Goal: Task Accomplishment & Management: Use online tool/utility

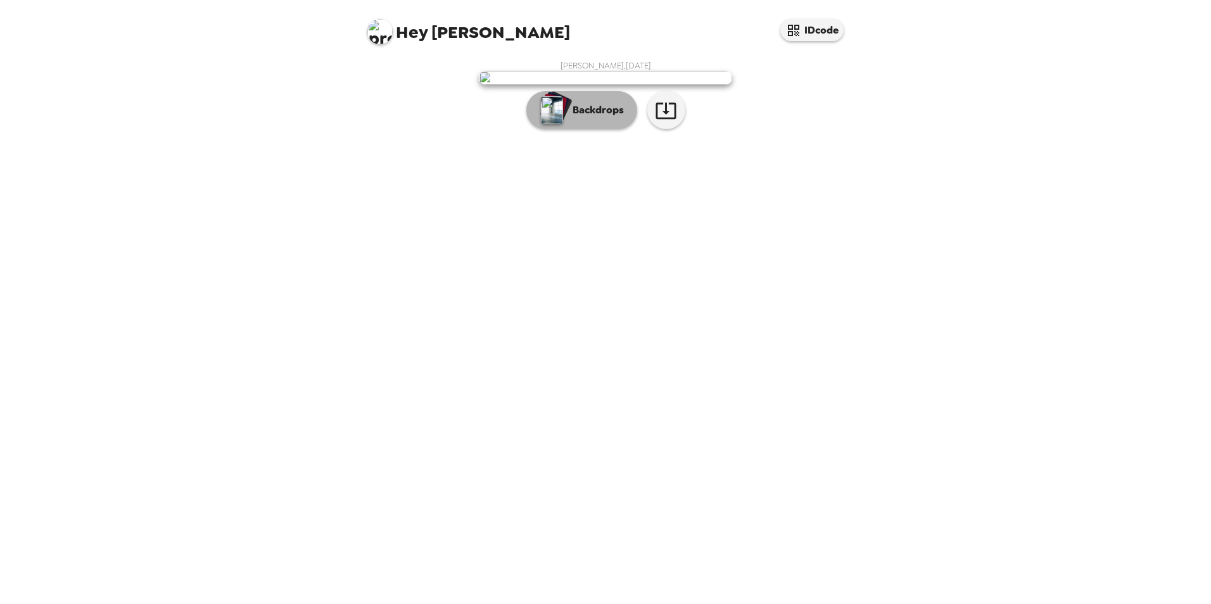
click at [594, 118] on p "Backdrops" at bounding box center [595, 110] width 58 height 15
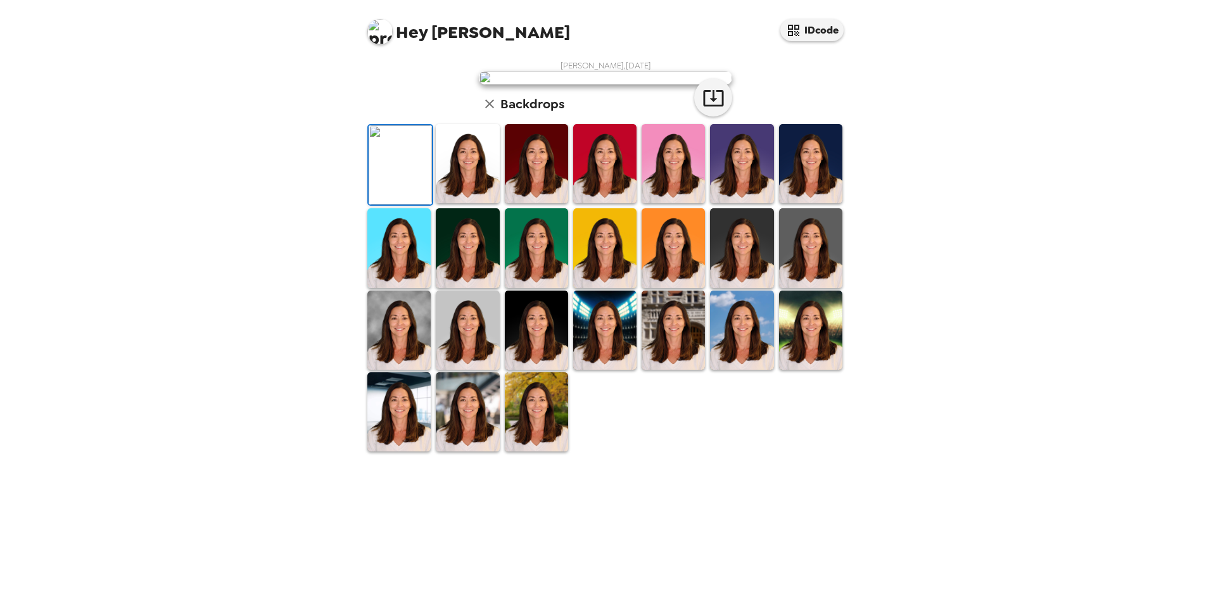
scroll to position [127, 0]
drag, startPoint x: 591, startPoint y: 503, endPoint x: 598, endPoint y: 502, distance: 7.0
click at [593, 370] on img at bounding box center [604, 330] width 63 height 79
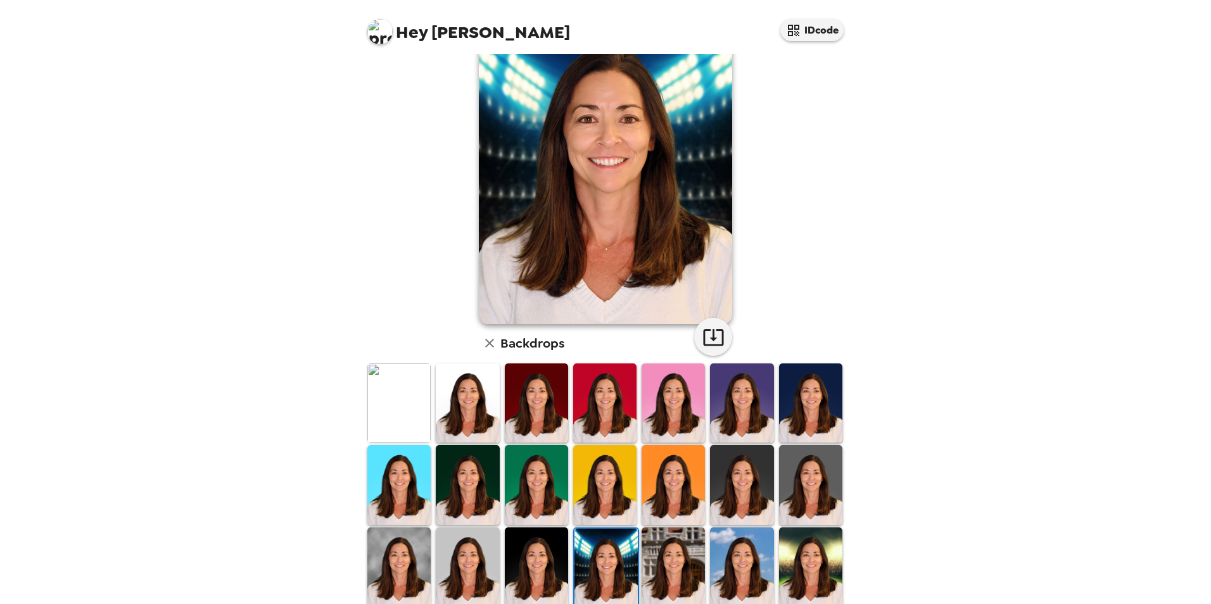
scroll to position [164, 0]
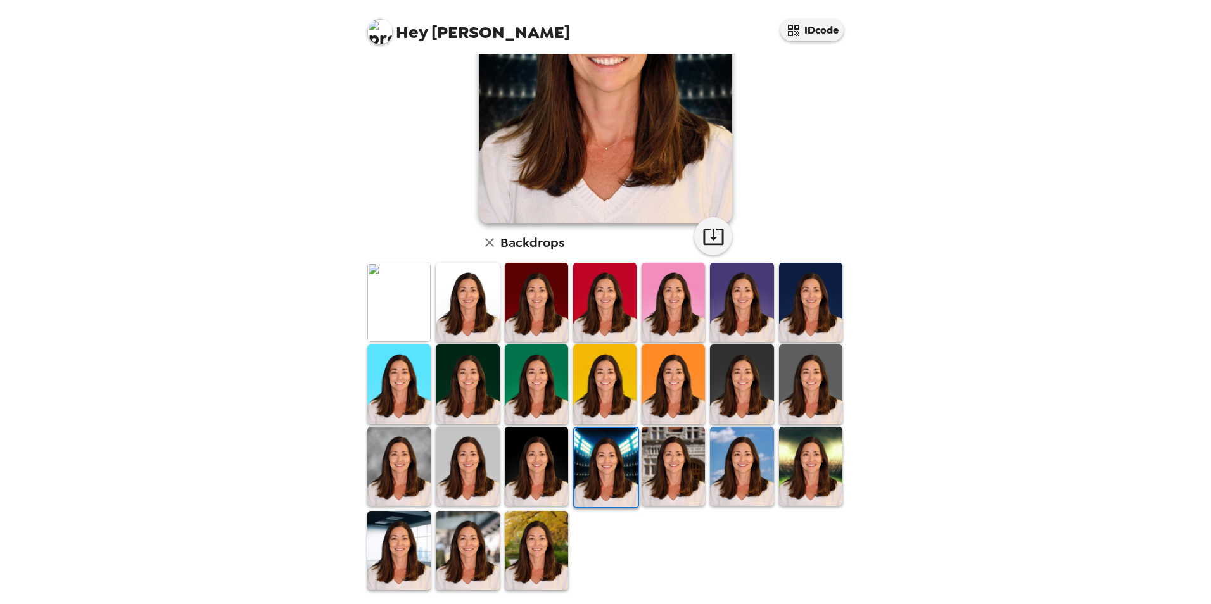
click at [530, 422] on img at bounding box center [536, 550] width 63 height 79
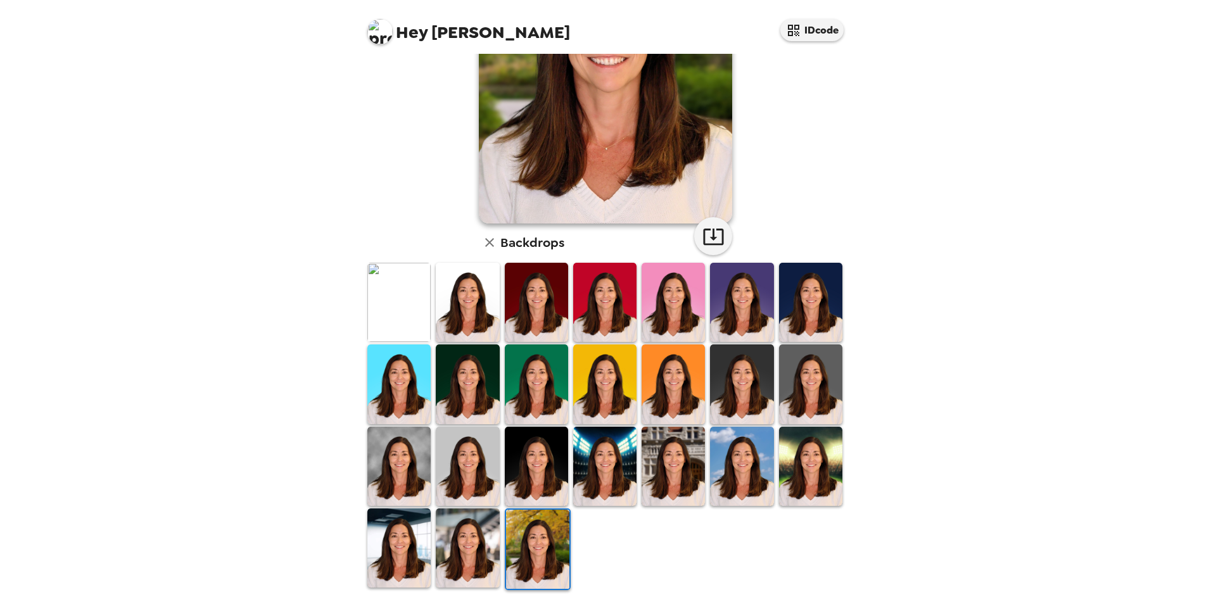
click at [471, 422] on img at bounding box center [467, 548] width 63 height 79
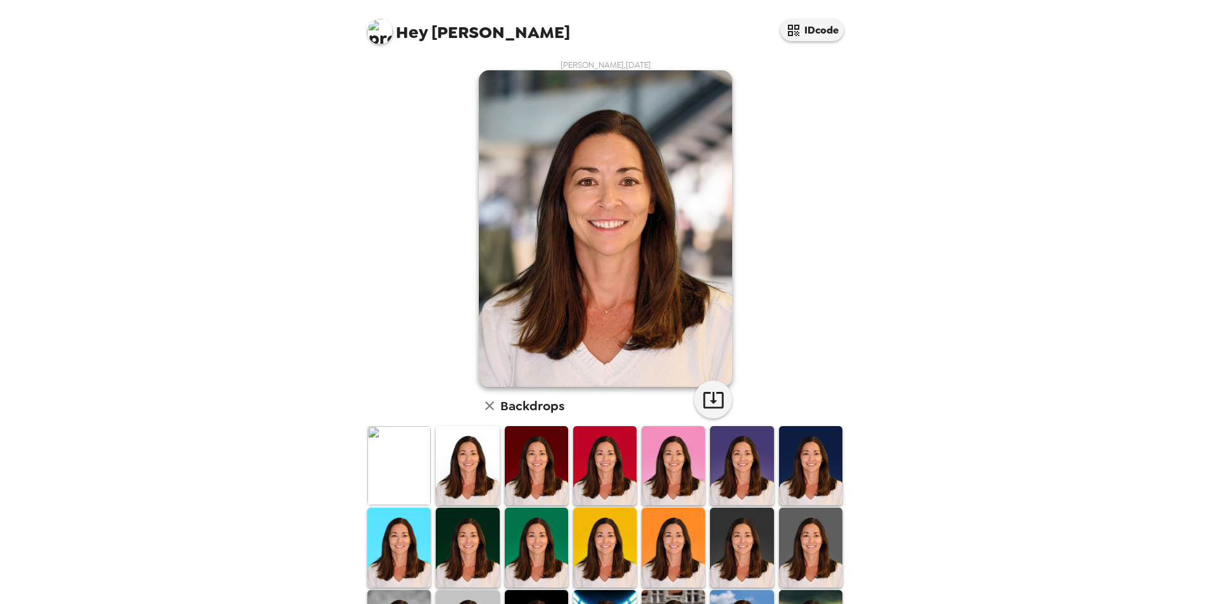
scroll to position [0, 0]
click at [708, 401] on icon "button" at bounding box center [713, 401] width 20 height 16
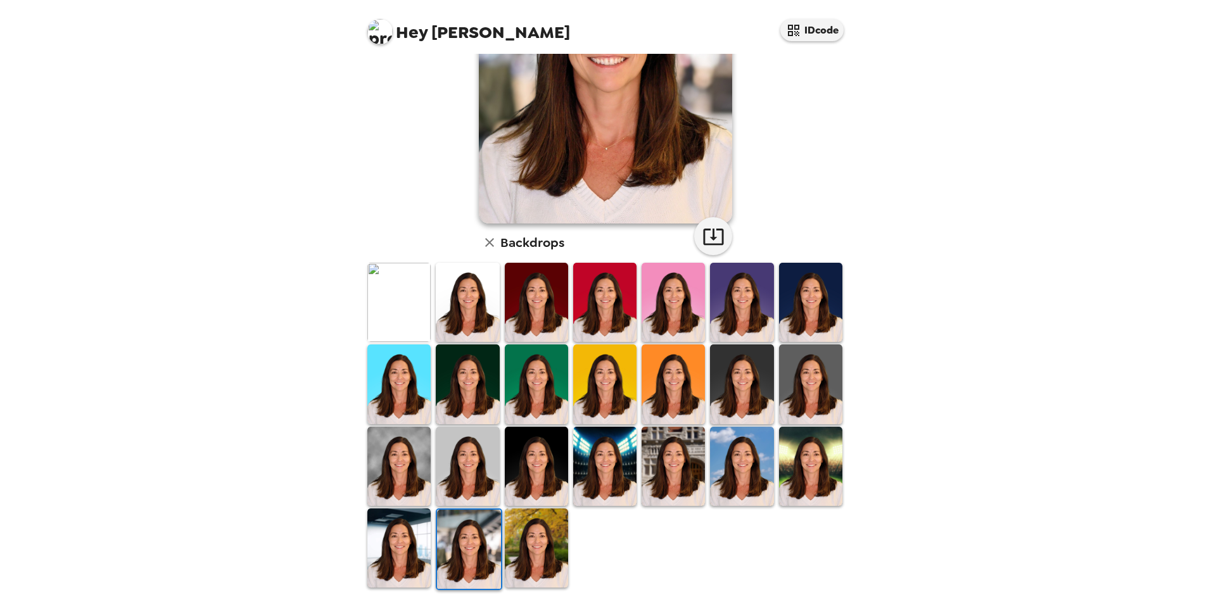
click at [547, 422] on img at bounding box center [536, 466] width 63 height 79
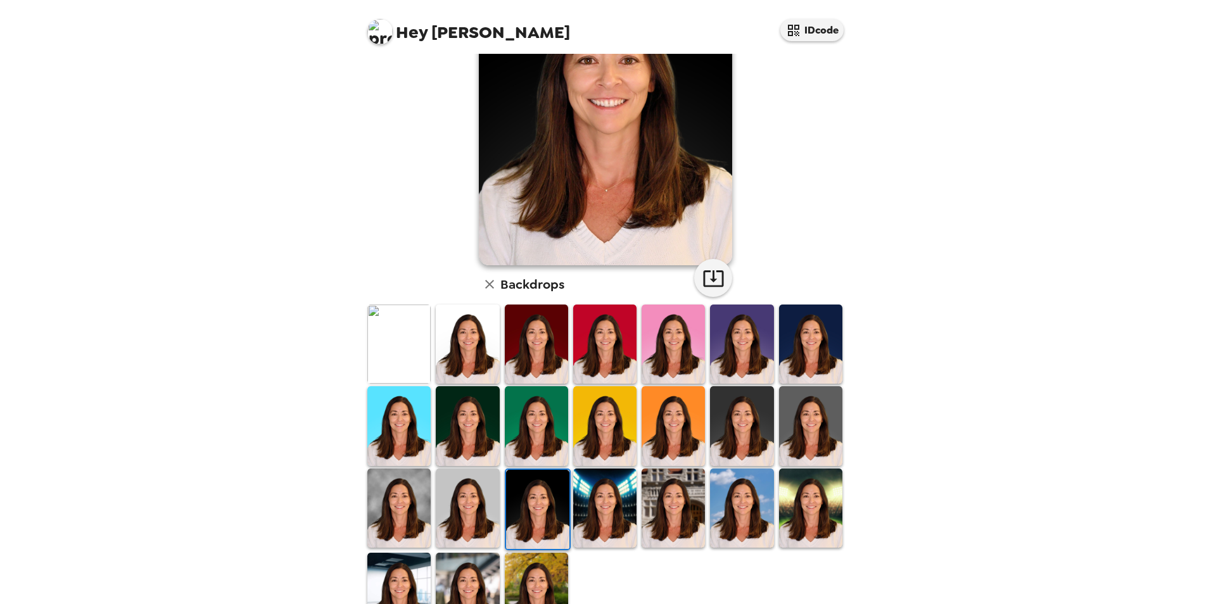
scroll to position [127, 0]
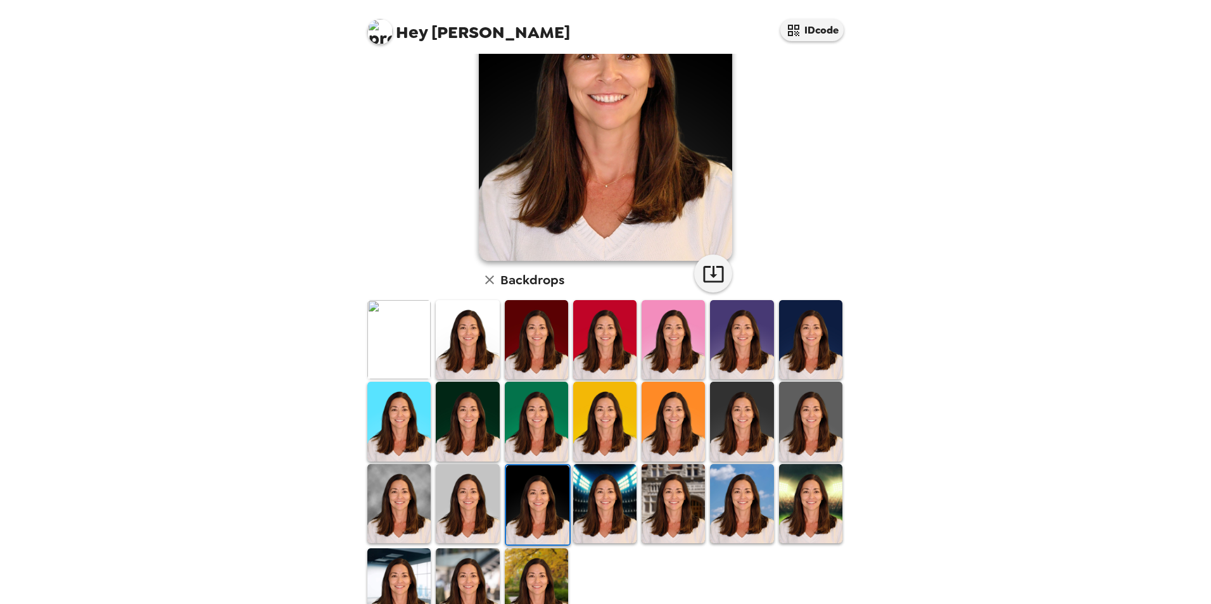
click at [471, 422] on img at bounding box center [467, 503] width 63 height 79
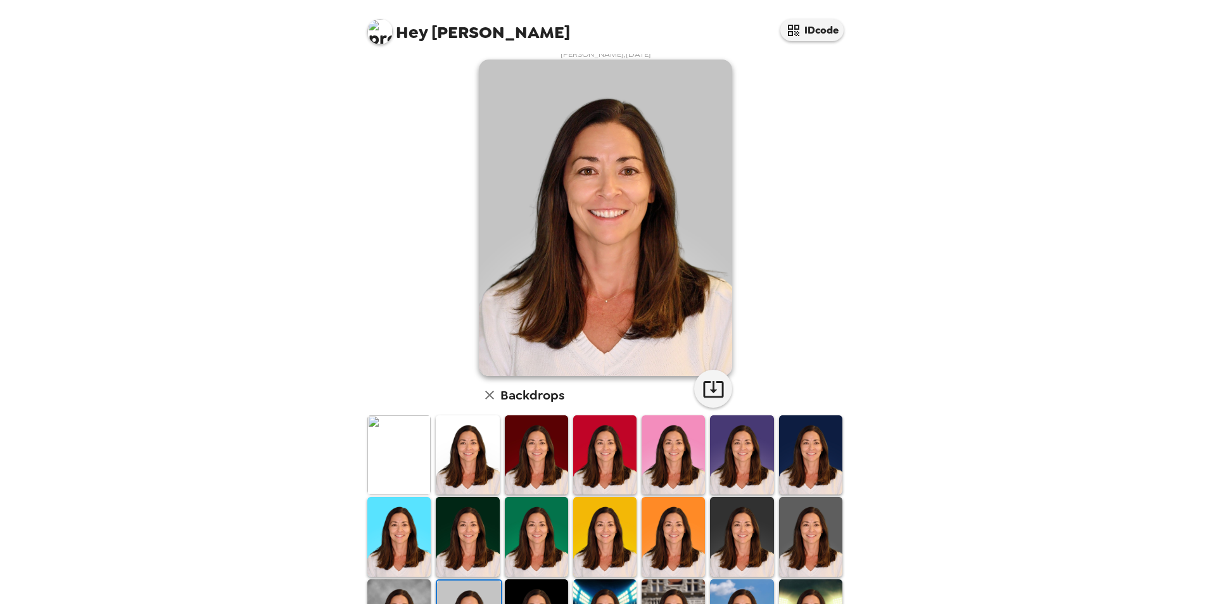
scroll to position [0, 0]
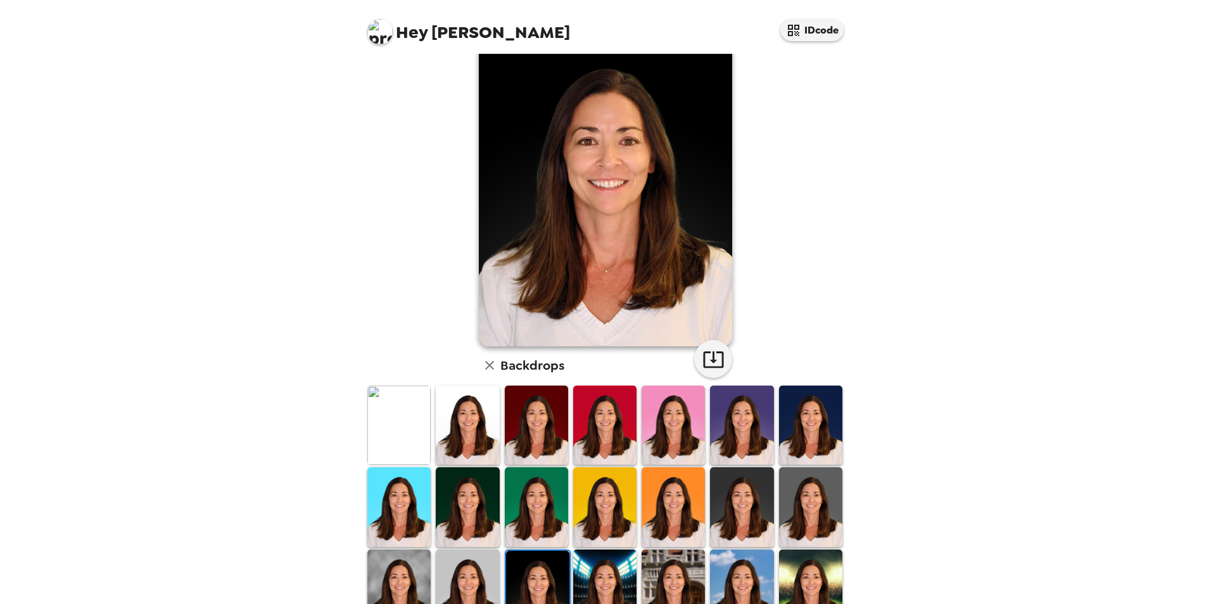
scroll to position [63, 0]
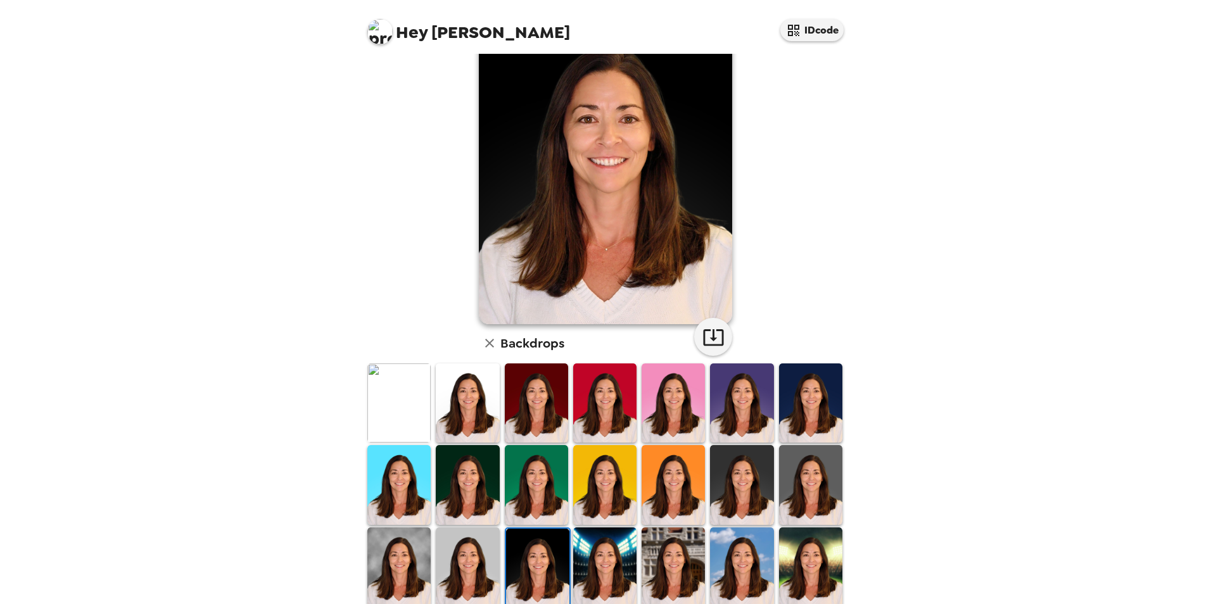
click at [746, 422] on img at bounding box center [741, 567] width 63 height 79
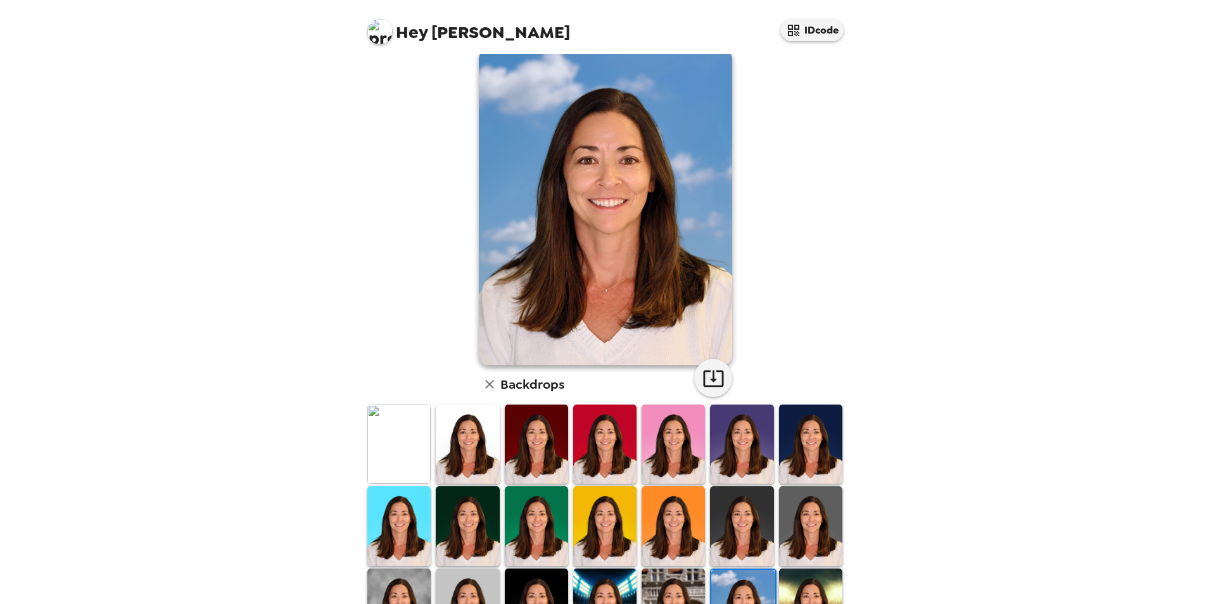
scroll to position [0, 0]
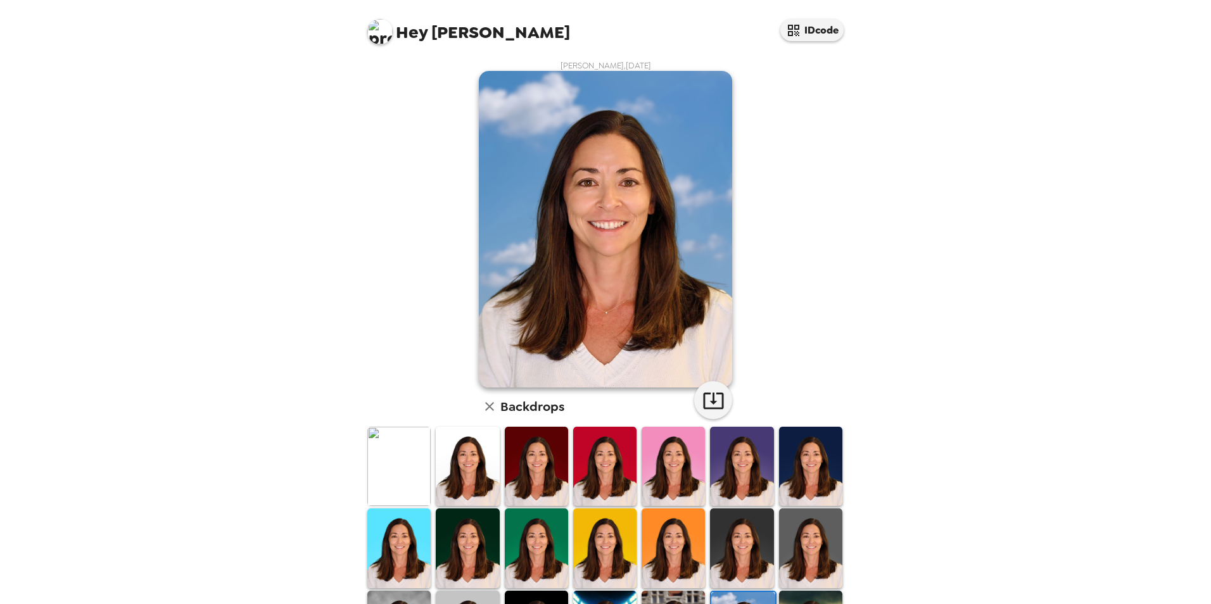
drag, startPoint x: 651, startPoint y: 456, endPoint x: 644, endPoint y: 456, distance: 7.0
click at [651, 422] on img at bounding box center [673, 466] width 63 height 79
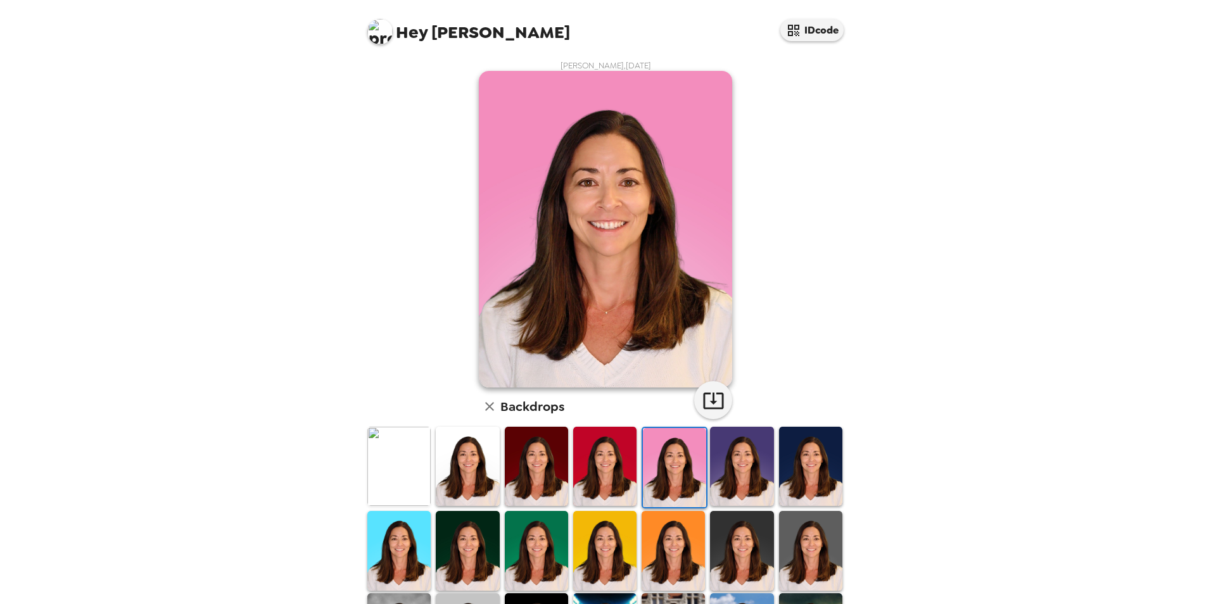
click at [413, 422] on img at bounding box center [398, 466] width 63 height 79
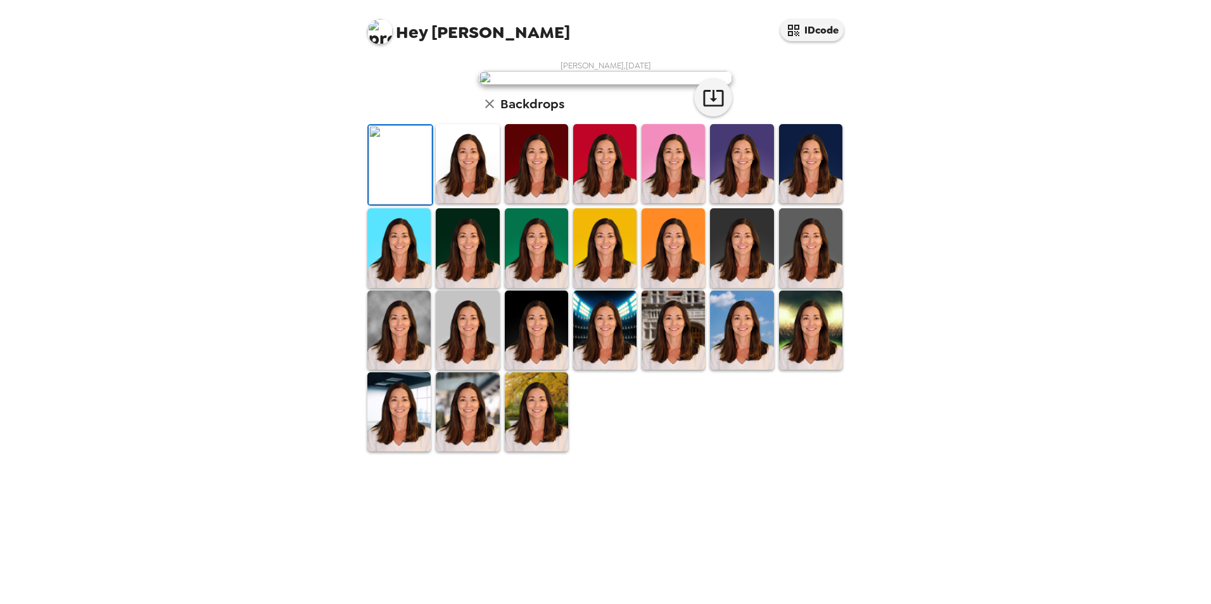
click at [789, 203] on img at bounding box center [810, 163] width 63 height 79
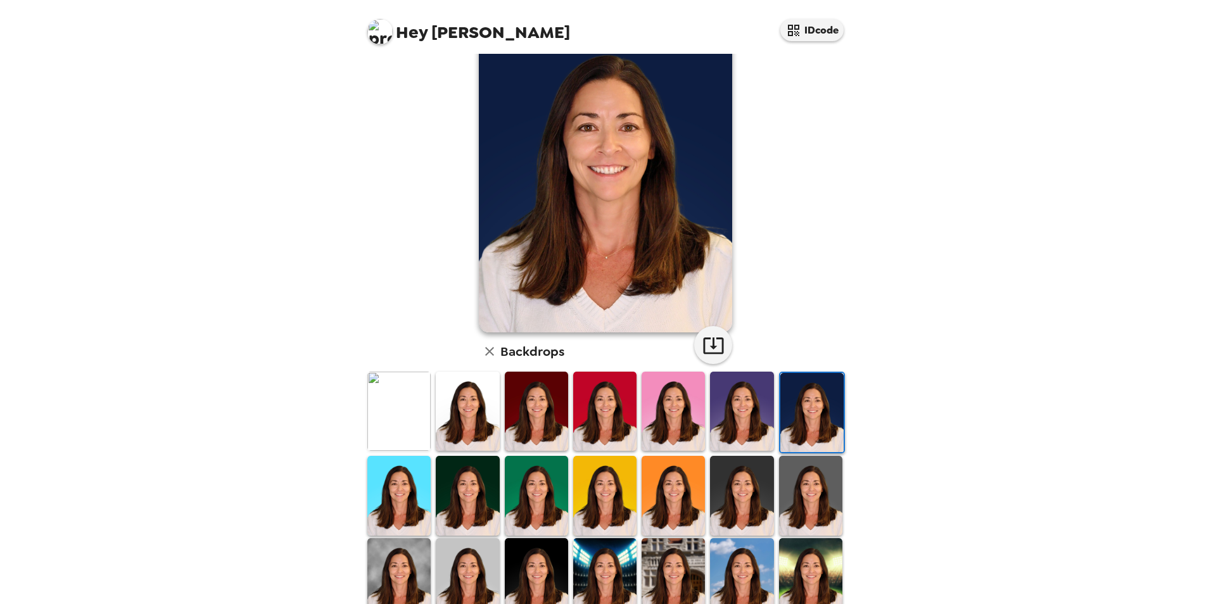
scroll to position [127, 0]
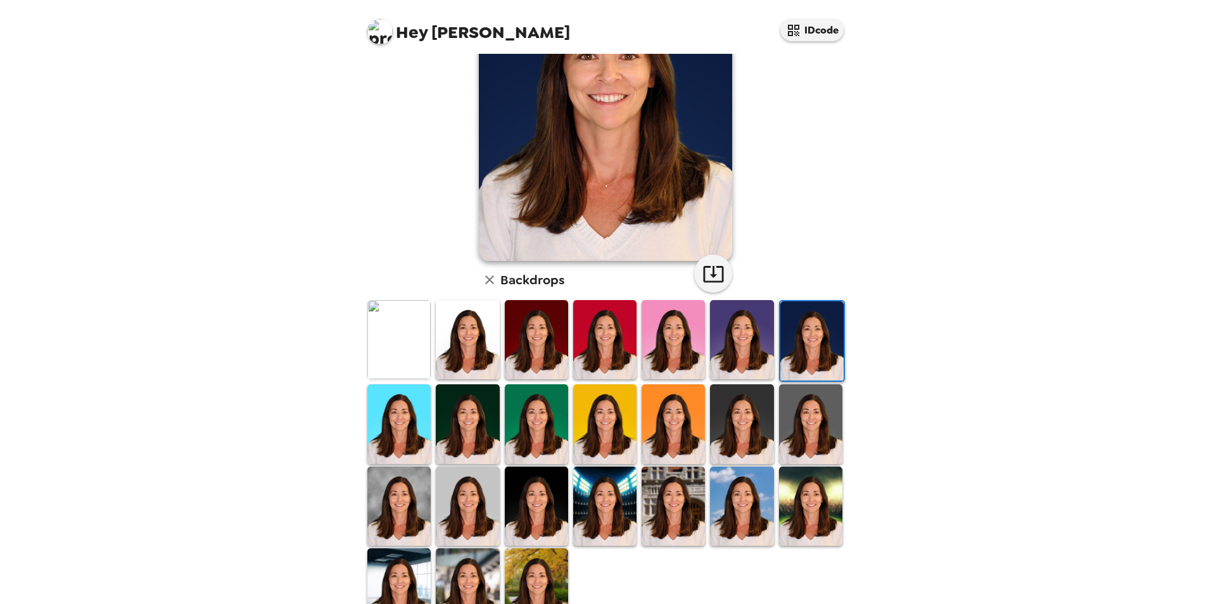
click at [406, 422] on img at bounding box center [398, 506] width 63 height 79
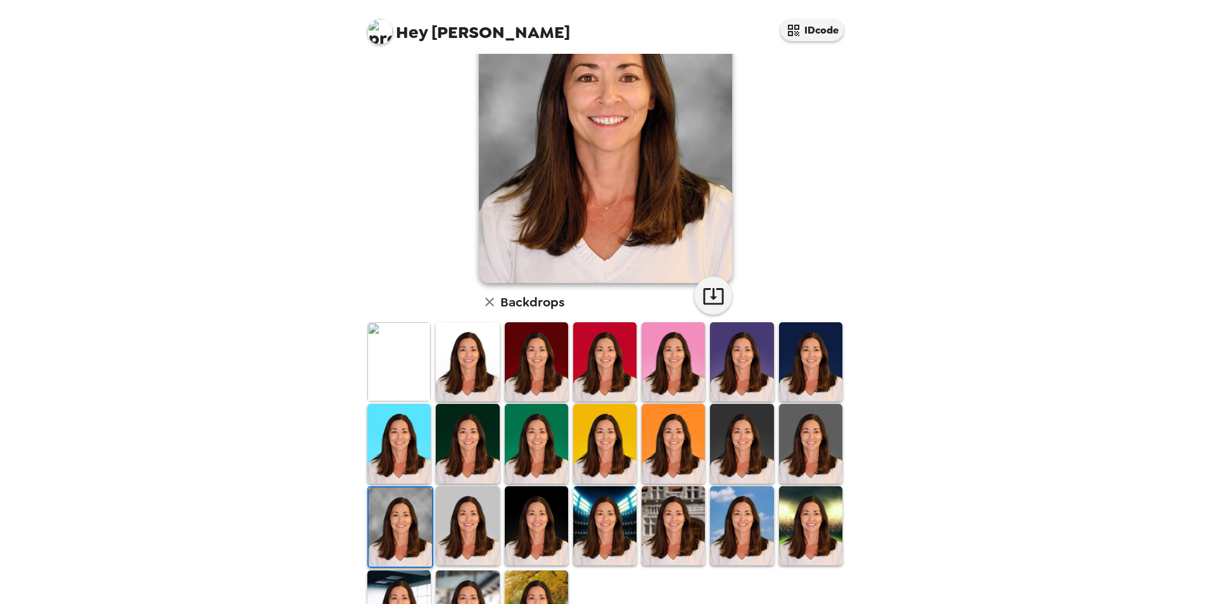
scroll to position [164, 0]
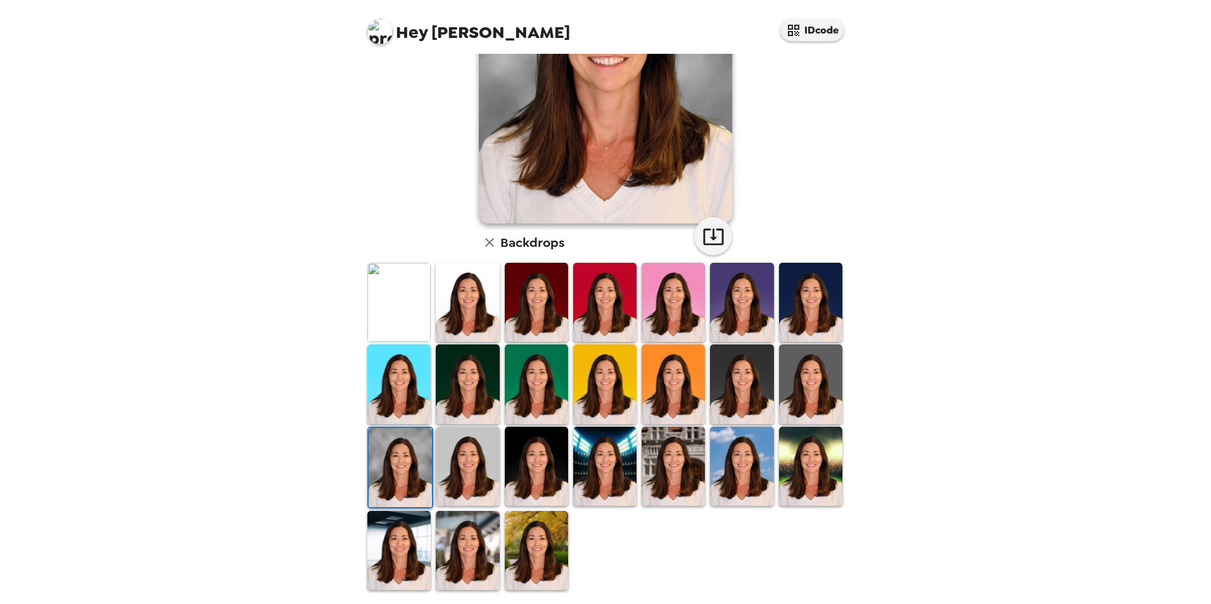
click at [449, 422] on img at bounding box center [467, 550] width 63 height 79
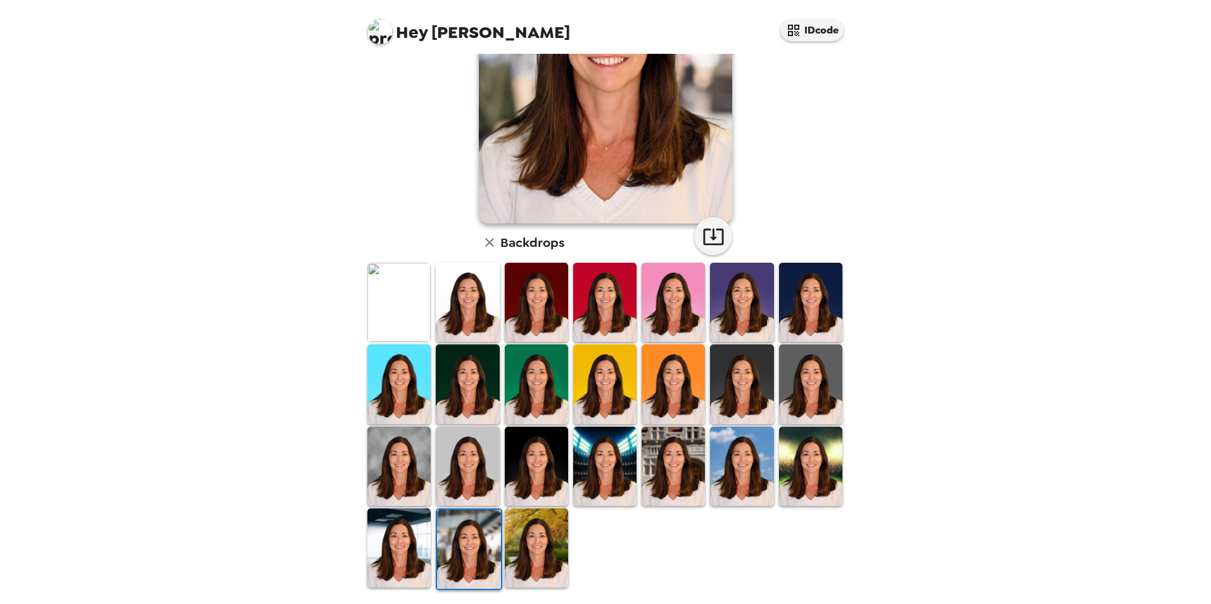
click at [538, 422] on img at bounding box center [536, 548] width 63 height 79
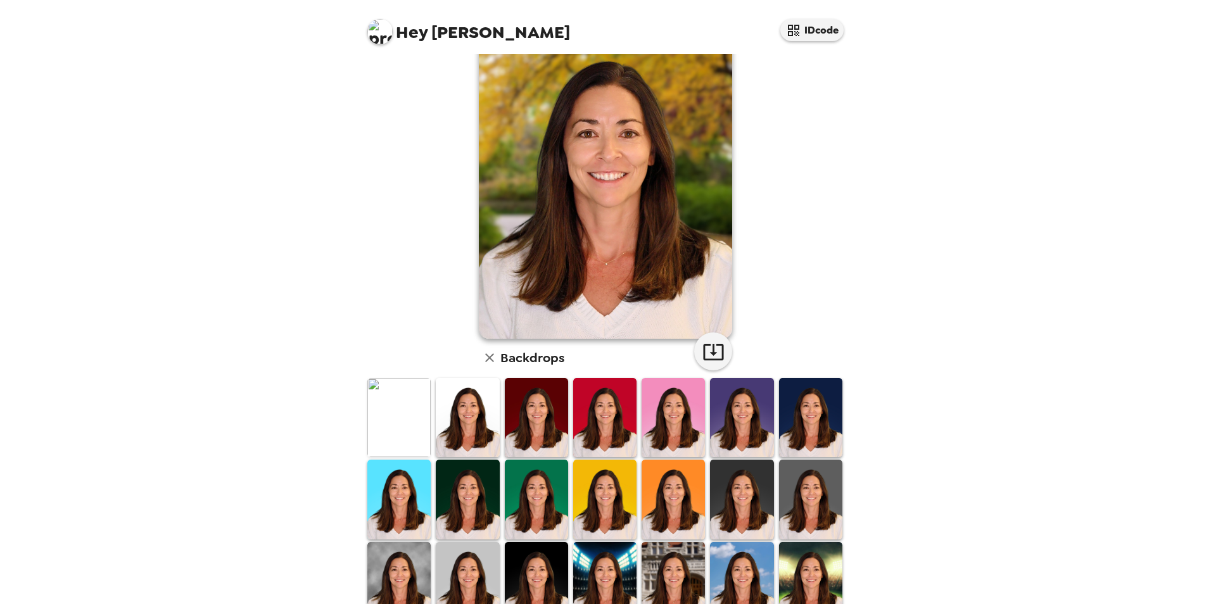
scroll to position [127, 0]
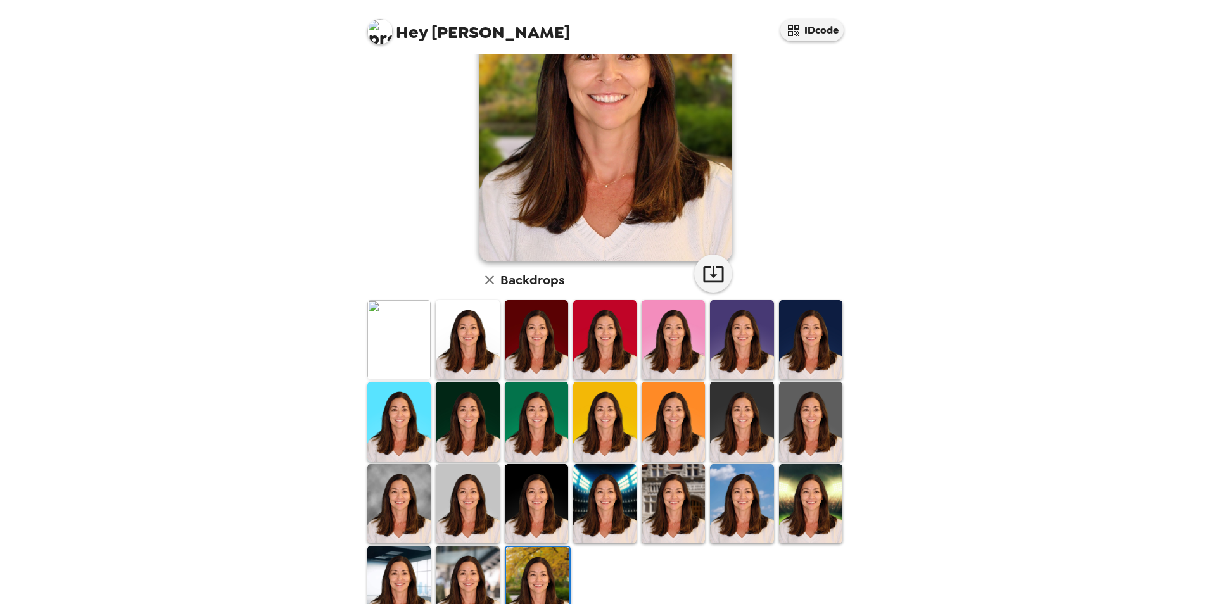
click at [748, 422] on img at bounding box center [741, 503] width 63 height 79
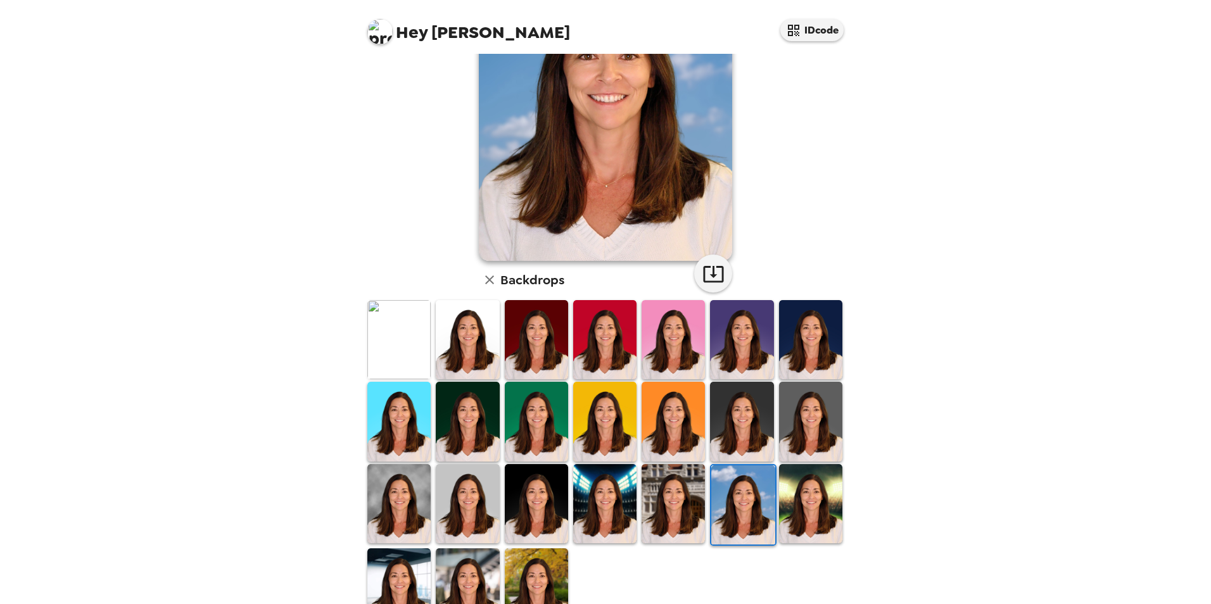
click at [460, 422] on img at bounding box center [467, 588] width 63 height 79
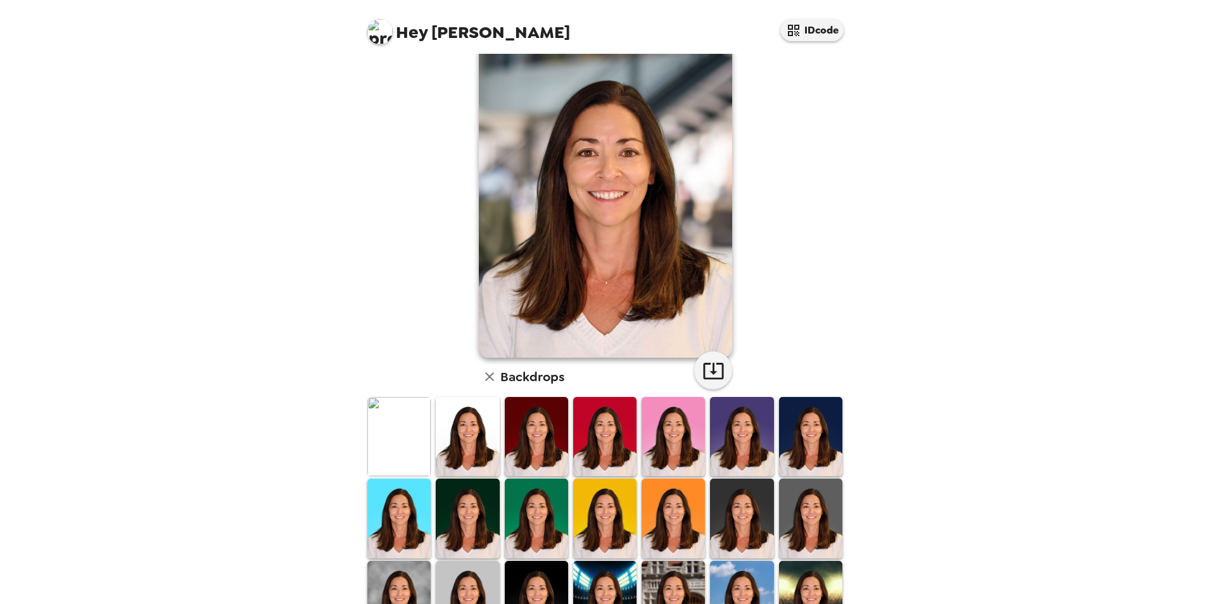
scroll to position [0, 0]
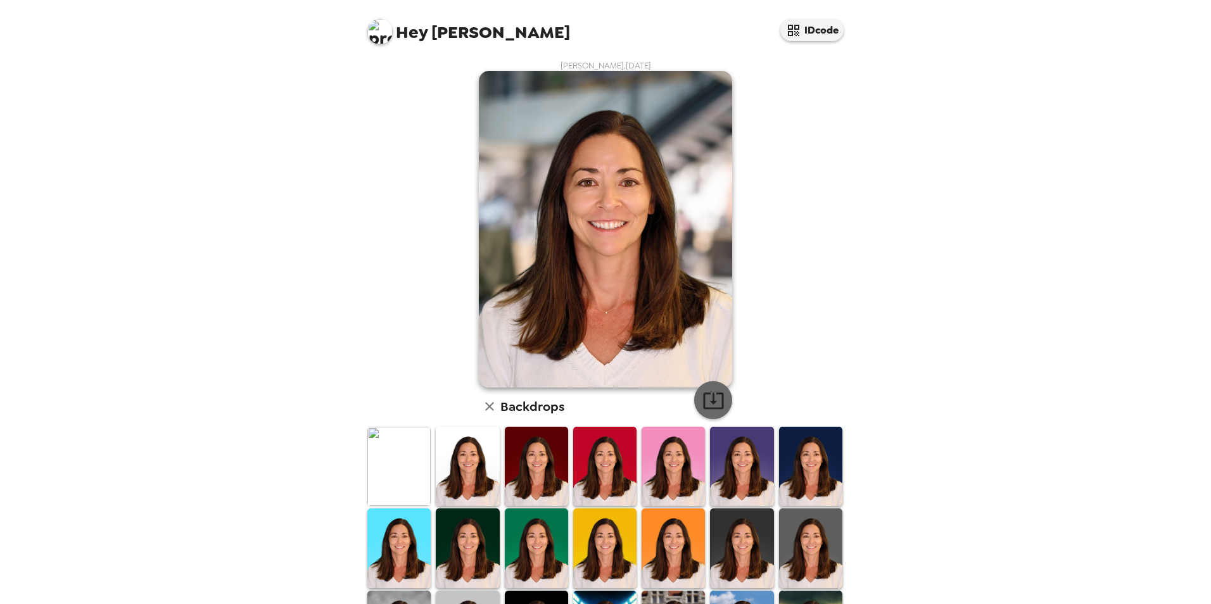
click at [713, 408] on icon "button" at bounding box center [713, 401] width 20 height 16
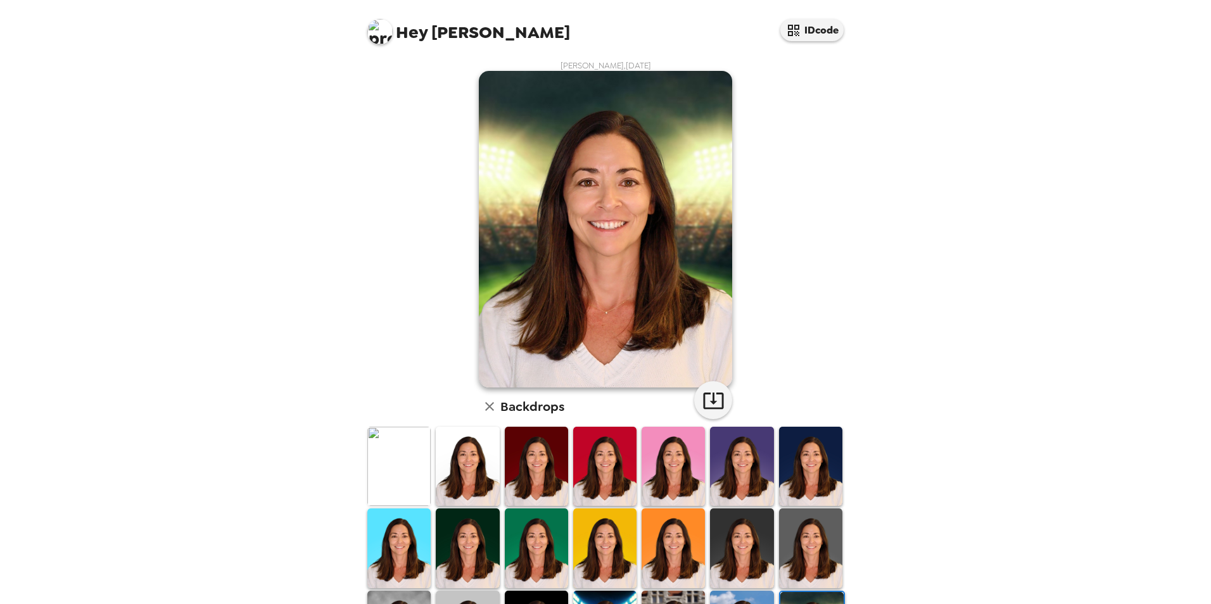
scroll to position [164, 0]
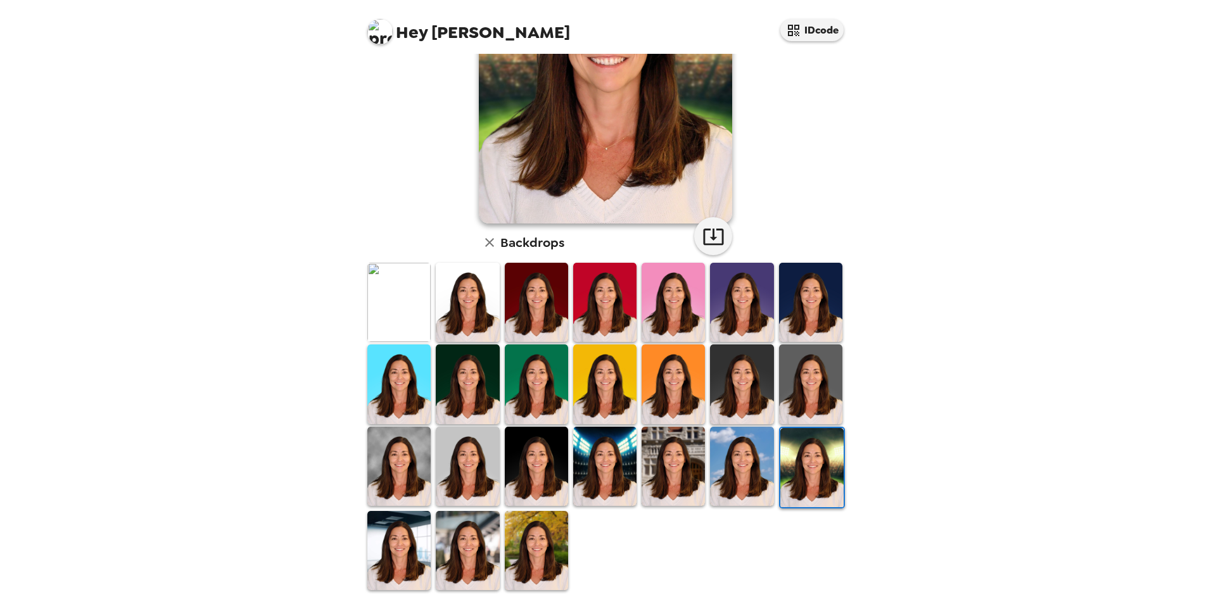
click at [547, 534] on img at bounding box center [536, 550] width 63 height 79
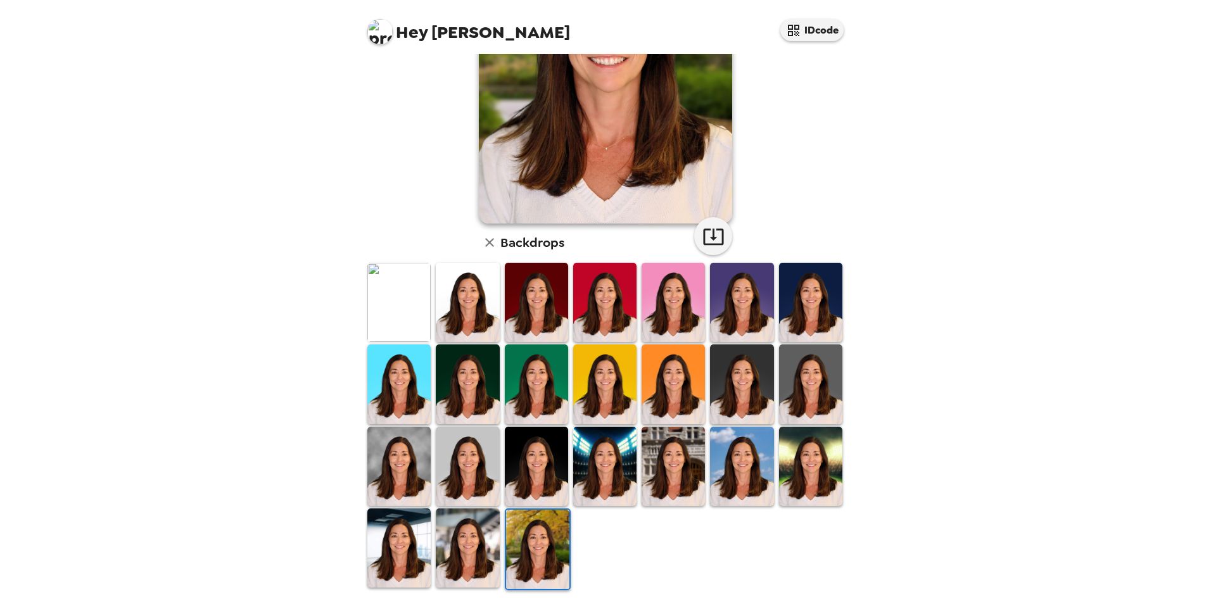
click at [476, 531] on img at bounding box center [467, 548] width 63 height 79
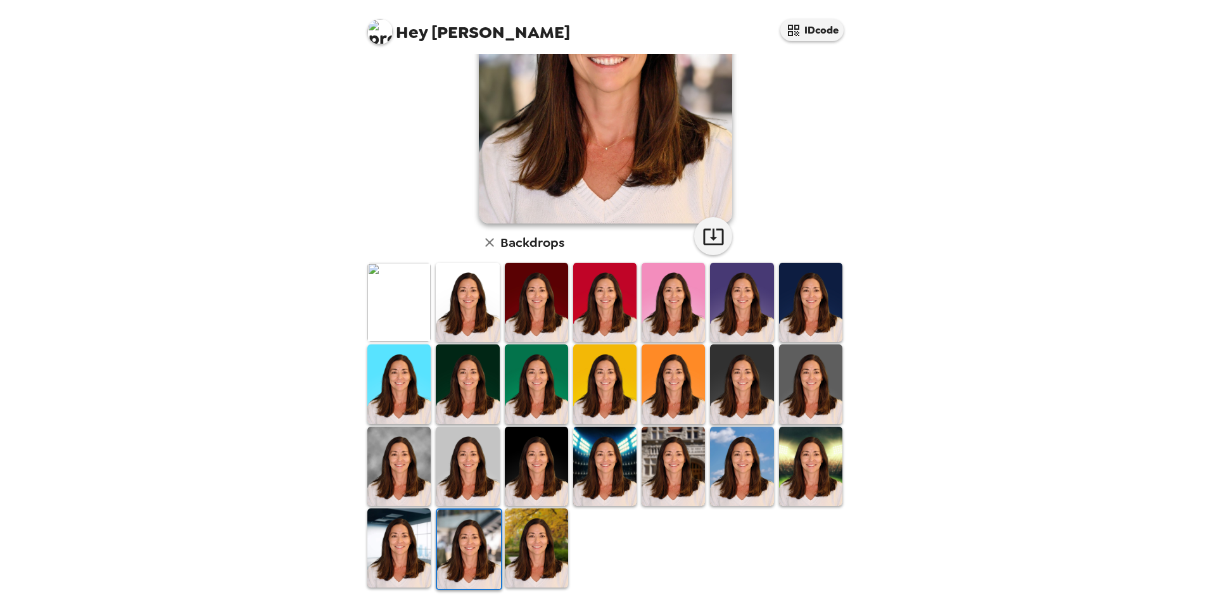
click at [412, 537] on img at bounding box center [398, 548] width 63 height 79
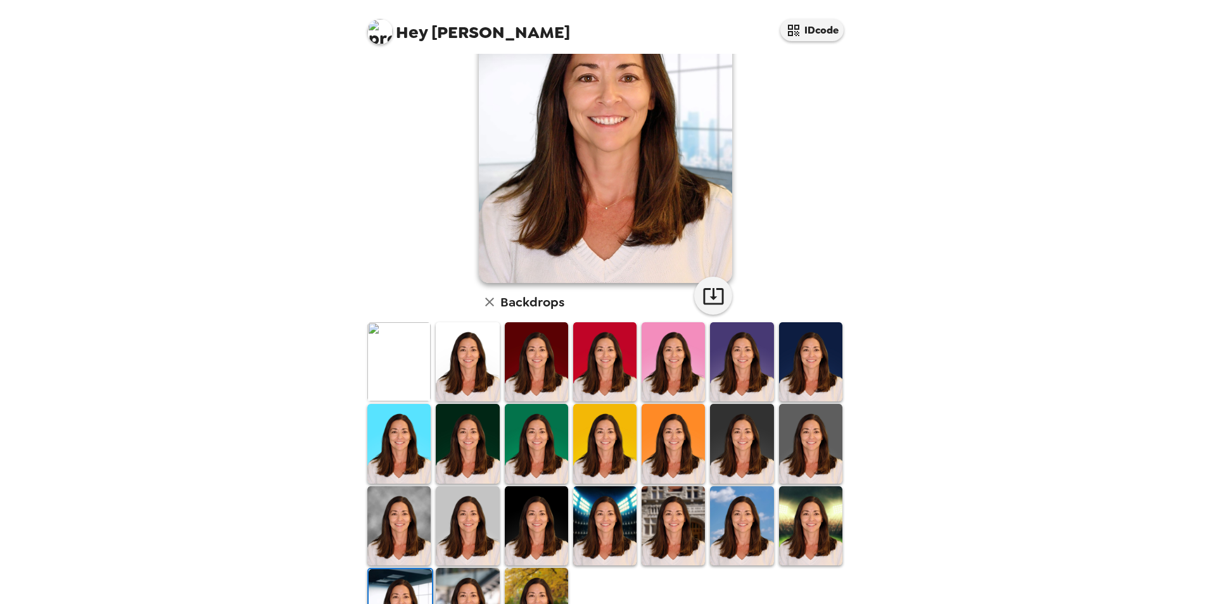
scroll to position [37, 0]
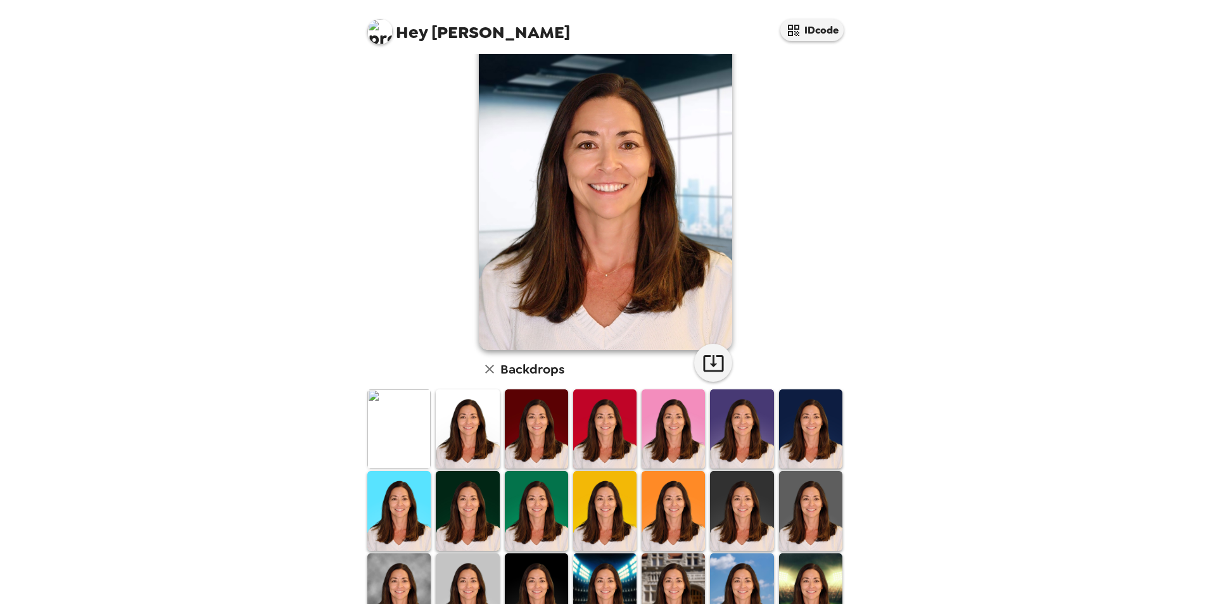
click at [414, 438] on img at bounding box center [398, 429] width 63 height 79
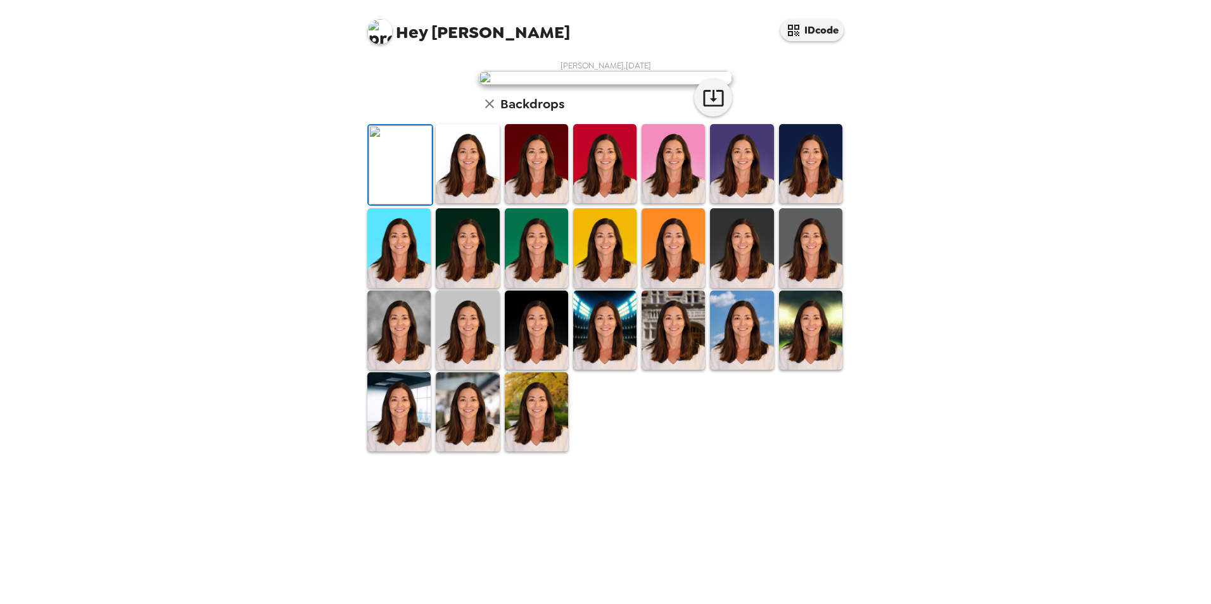
click at [453, 203] on img at bounding box center [467, 163] width 63 height 79
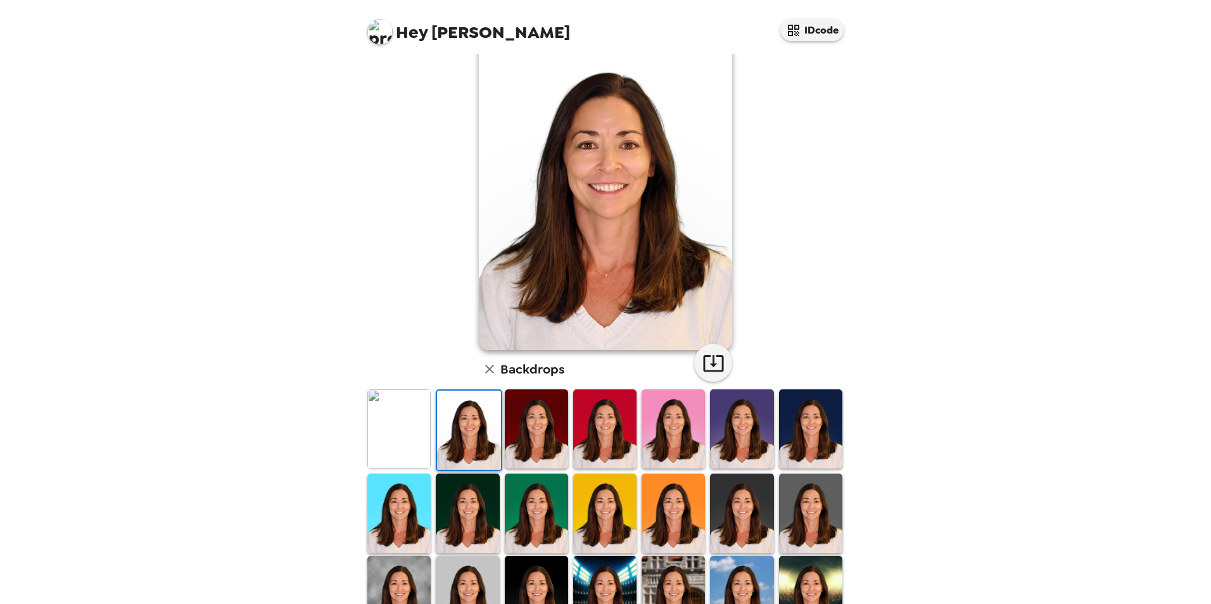
click at [521, 435] on img at bounding box center [536, 429] width 63 height 79
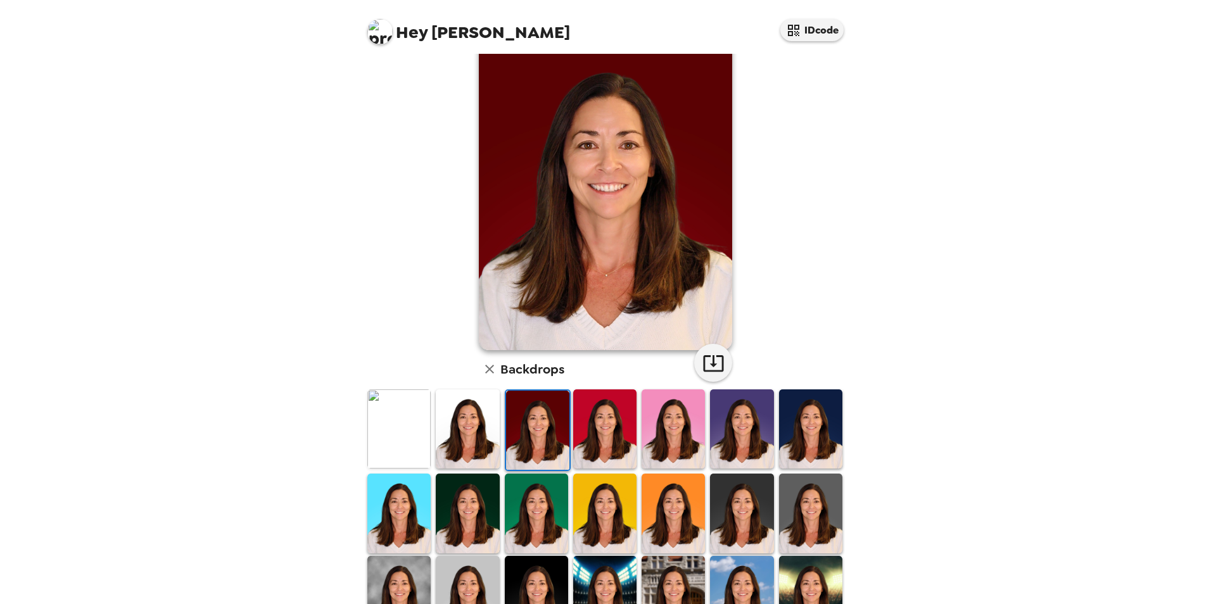
click at [725, 430] on img at bounding box center [741, 429] width 63 height 79
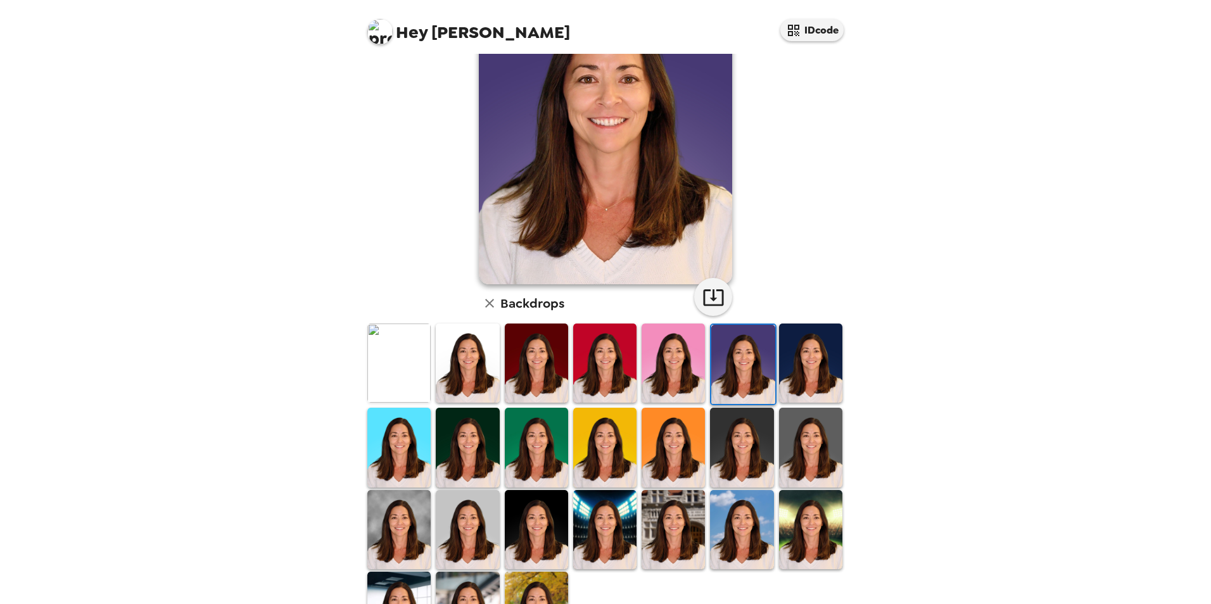
scroll to position [164, 0]
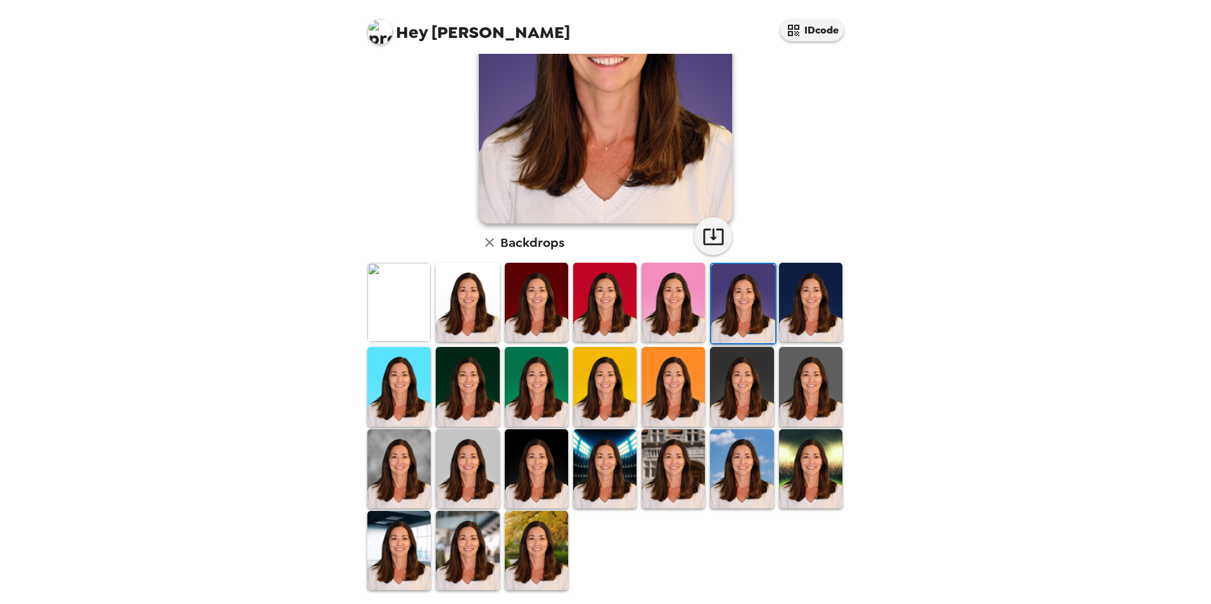
click at [478, 377] on img at bounding box center [467, 386] width 63 height 79
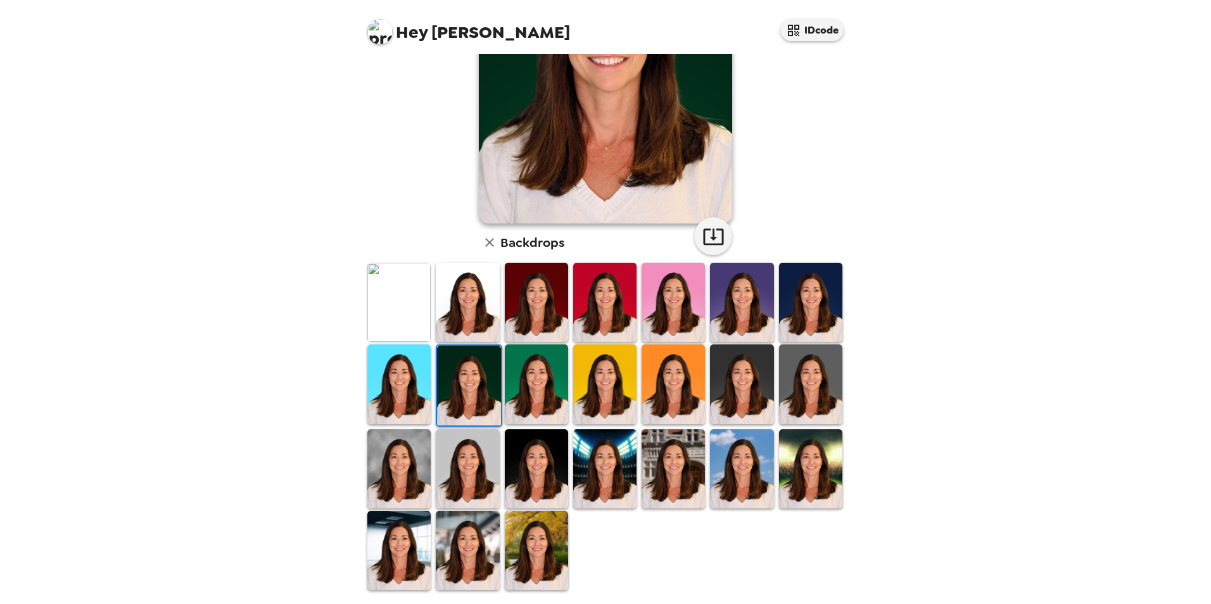
click at [601, 385] on img at bounding box center [604, 384] width 63 height 79
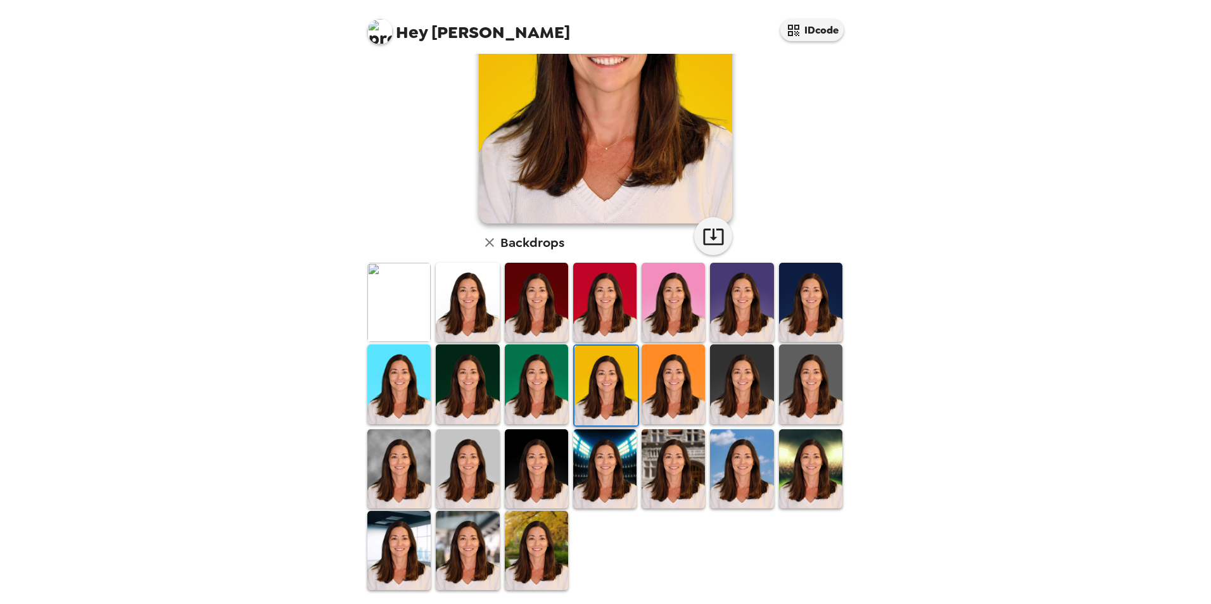
click at [532, 468] on img at bounding box center [536, 469] width 63 height 79
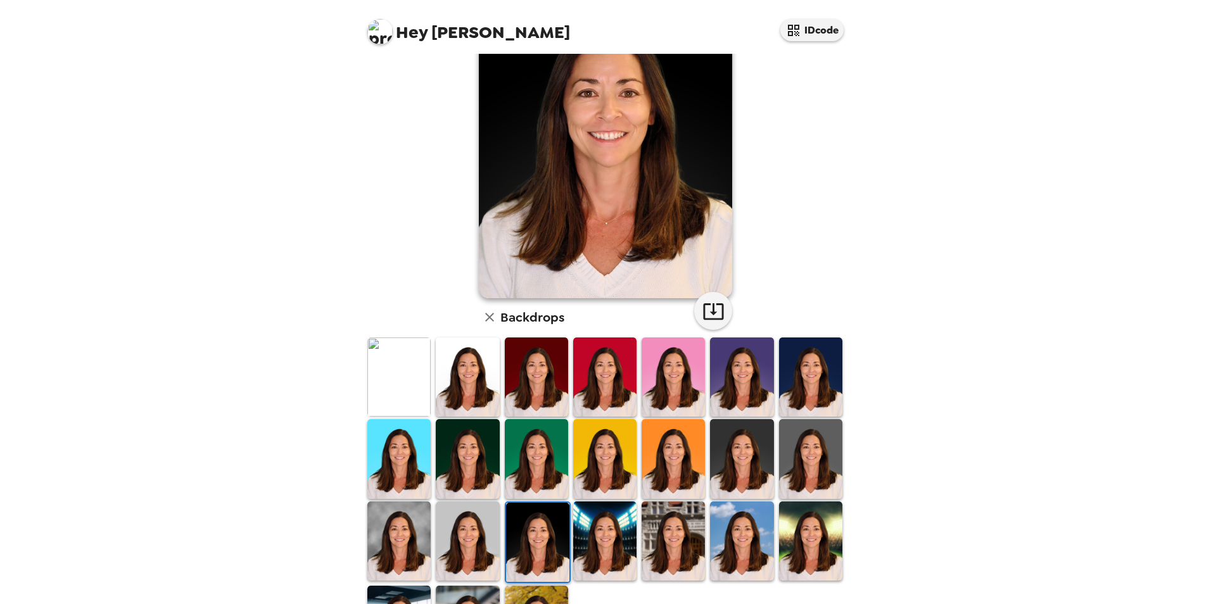
scroll to position [0, 0]
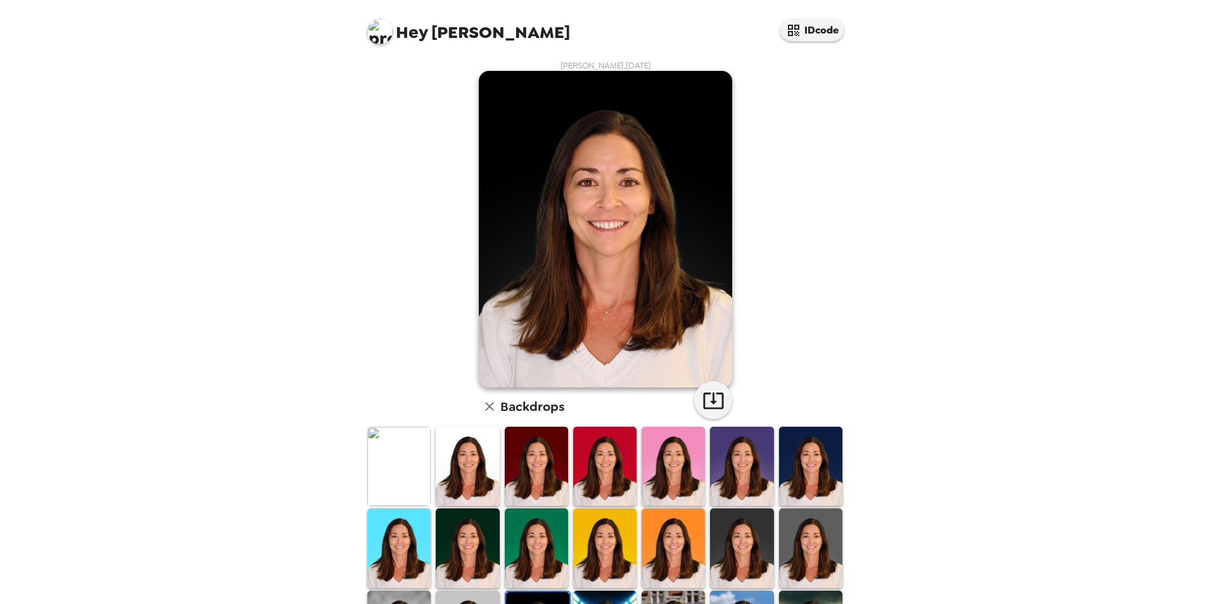
click at [812, 471] on img at bounding box center [810, 466] width 63 height 79
